Goal: Find specific page/section: Find specific page/section

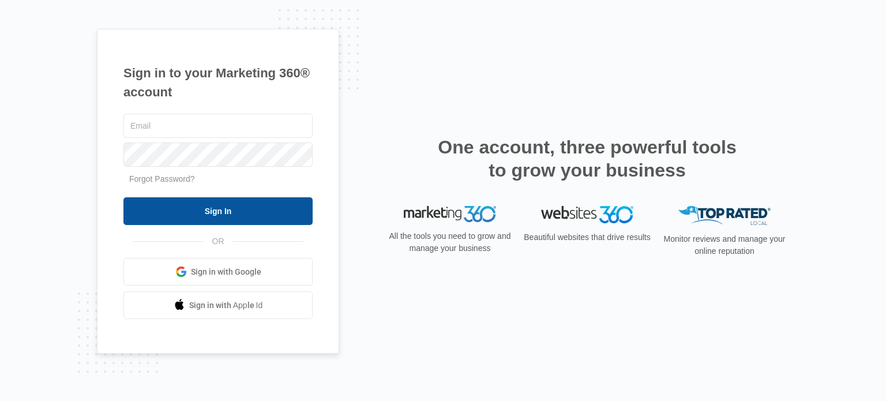
type input "caitlin@alsoyouth.org"
click at [189, 217] on input "Sign In" at bounding box center [217, 211] width 189 height 28
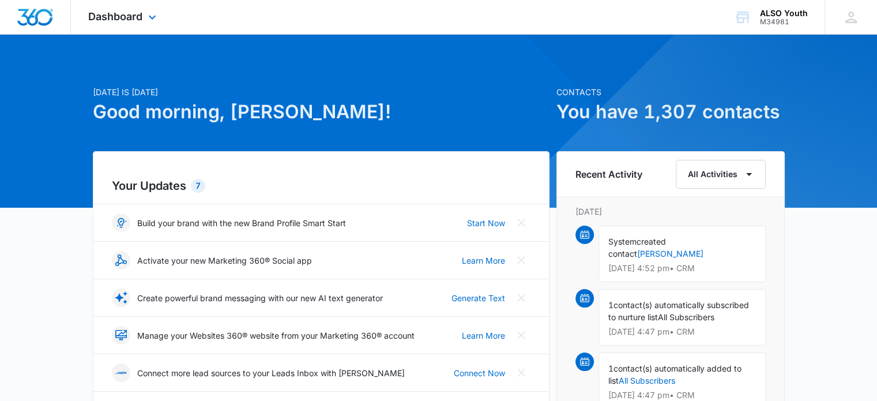
click at [111, 25] on div "Dashboard Apps Reputation Websites Forms CRM Email Social Shop Payments POS Con…" at bounding box center [124, 17] width 106 height 34
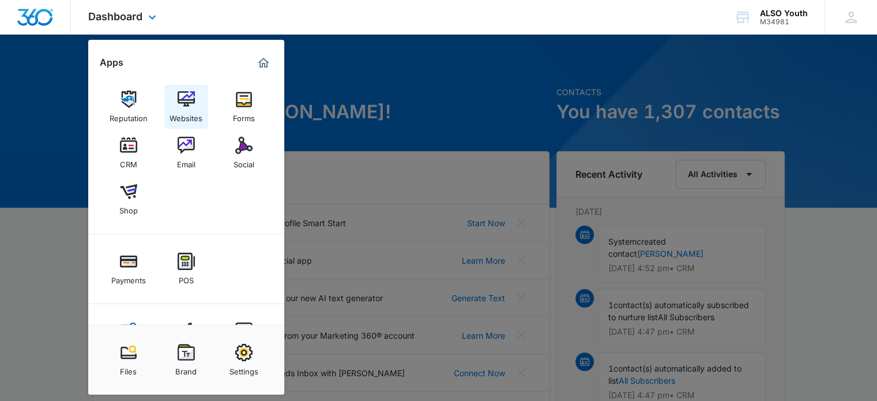
click at [177, 114] on div "Websites" at bounding box center [186, 115] width 33 height 15
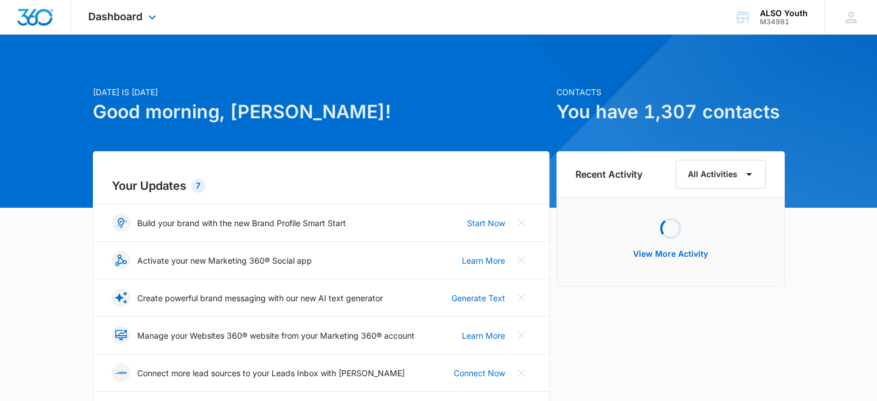
click at [129, 26] on div "Dashboard Apps Reputation Websites Forms CRM Email Social Shop Payments POS Con…" at bounding box center [124, 17] width 106 height 34
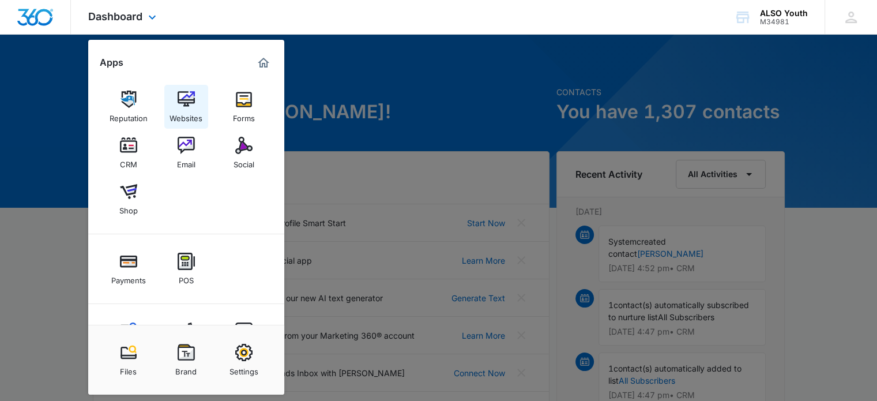
click at [174, 106] on link "Websites" at bounding box center [186, 107] width 44 height 44
